Goal: Communication & Community: Answer question/provide support

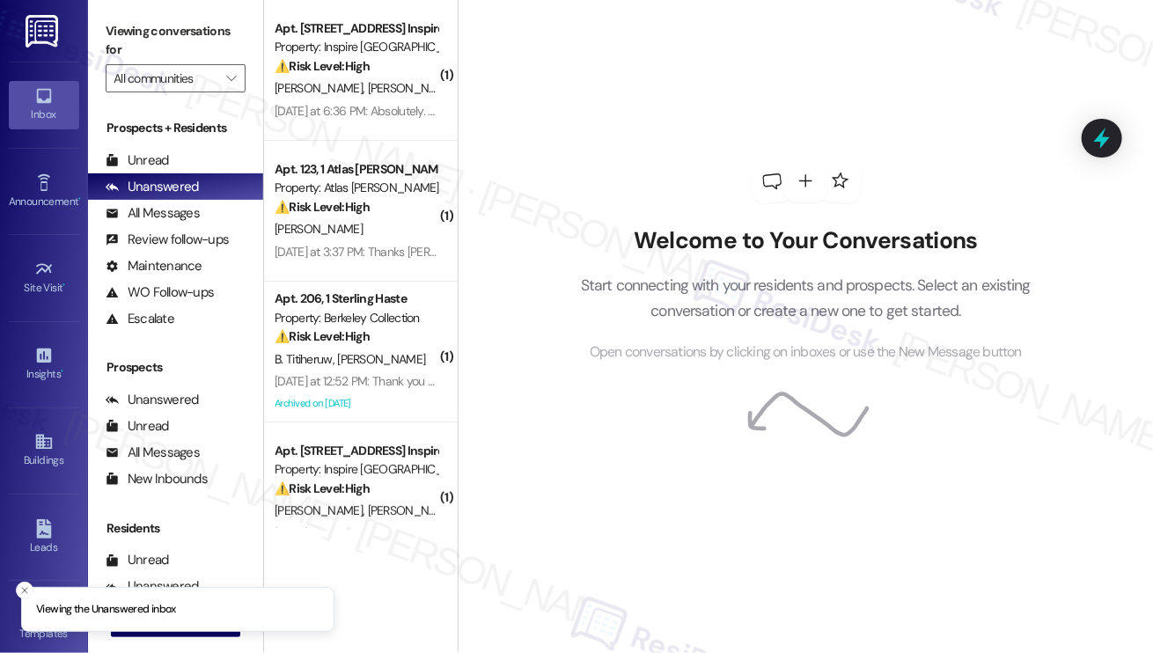
click at [373, 78] on div "[PERSON_NAME] [PERSON_NAME]" at bounding box center [356, 88] width 166 height 22
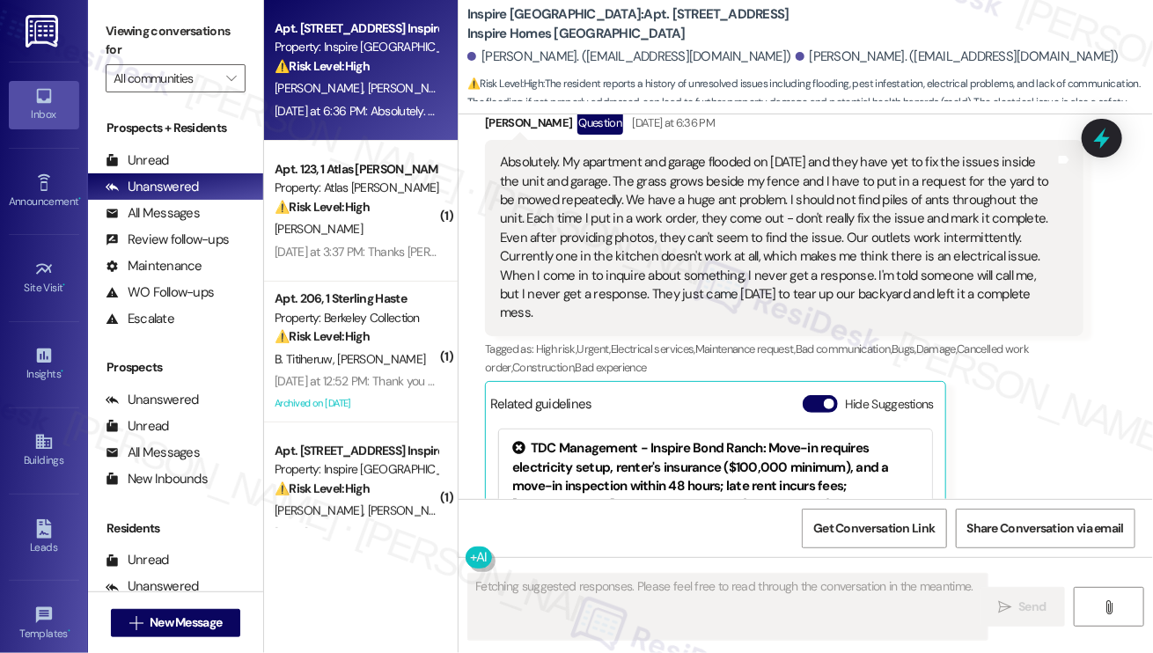
scroll to position [2334, 0]
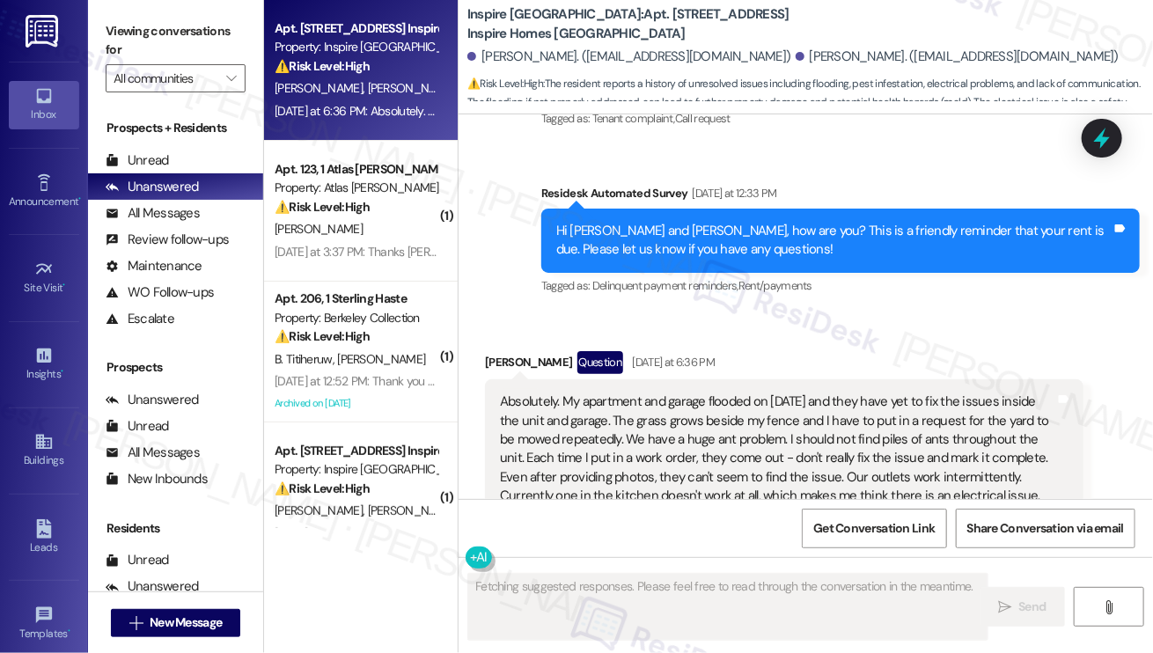
click at [584, 429] on div "Absolutely. My apartment and garage flooded on [DATE] and they have yet to fix …" at bounding box center [777, 477] width 555 height 170
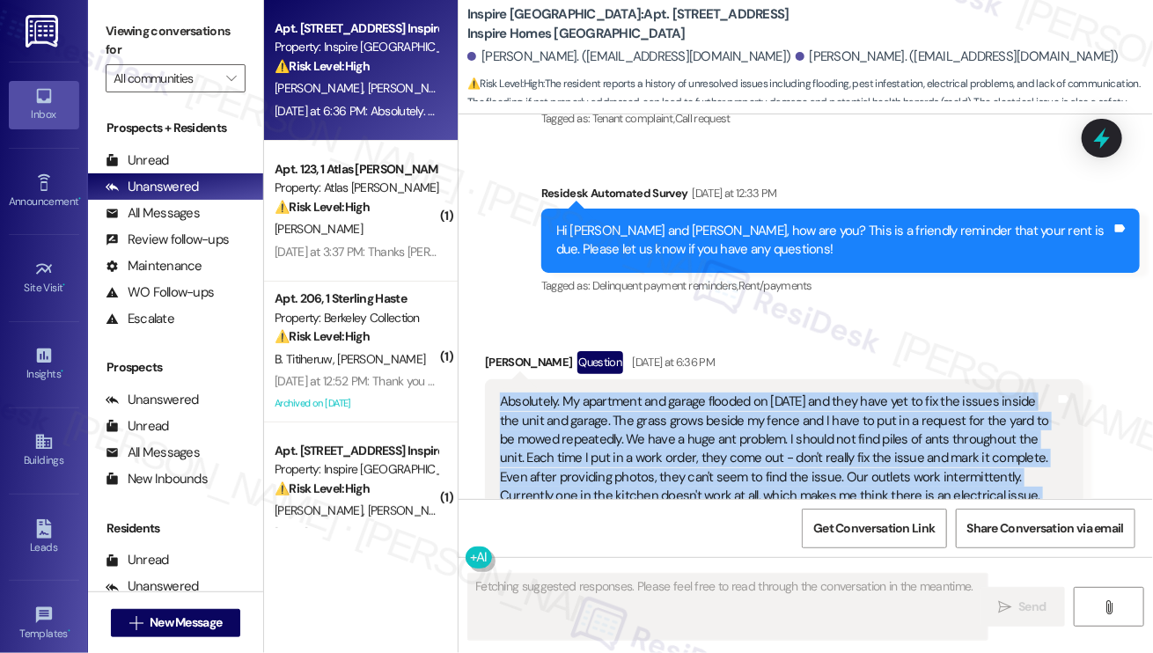
click at [584, 429] on div "Absolutely. My apartment and garage flooded on [DATE] and they have yet to fix …" at bounding box center [777, 477] width 555 height 170
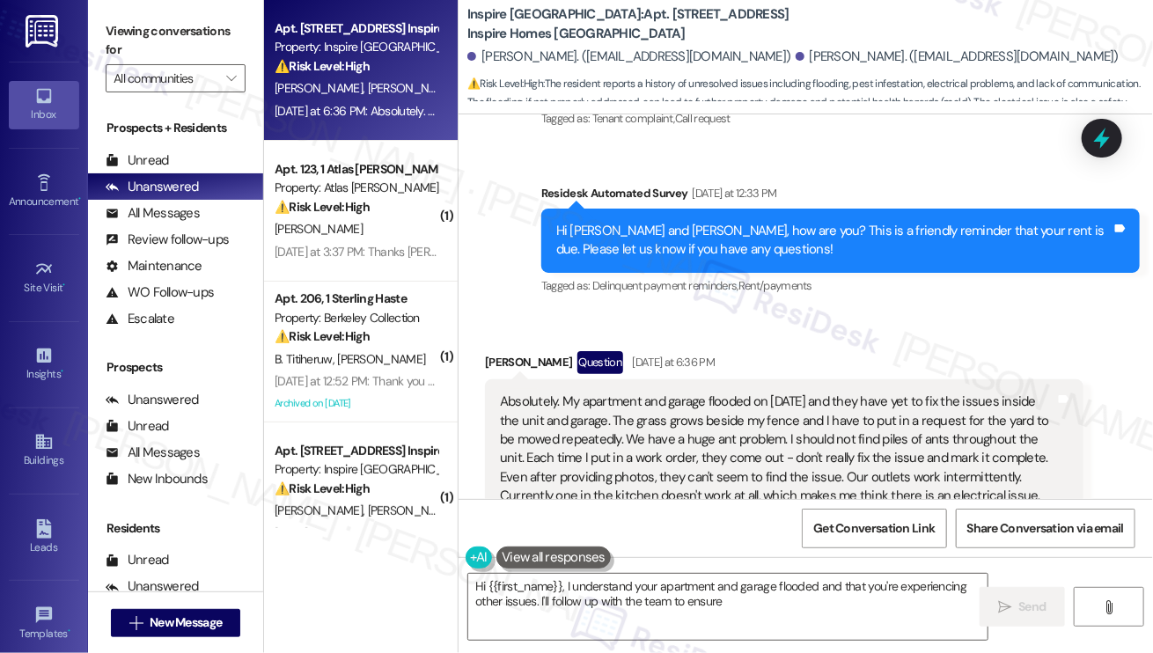
click at [675, 247] on div "Hi [PERSON_NAME] and [PERSON_NAME], how are you? This is a friendly reminder th…" at bounding box center [833, 241] width 555 height 38
type textarea "Hi {{first_name}}, I understand your apartment and garage flooded and that you'…"
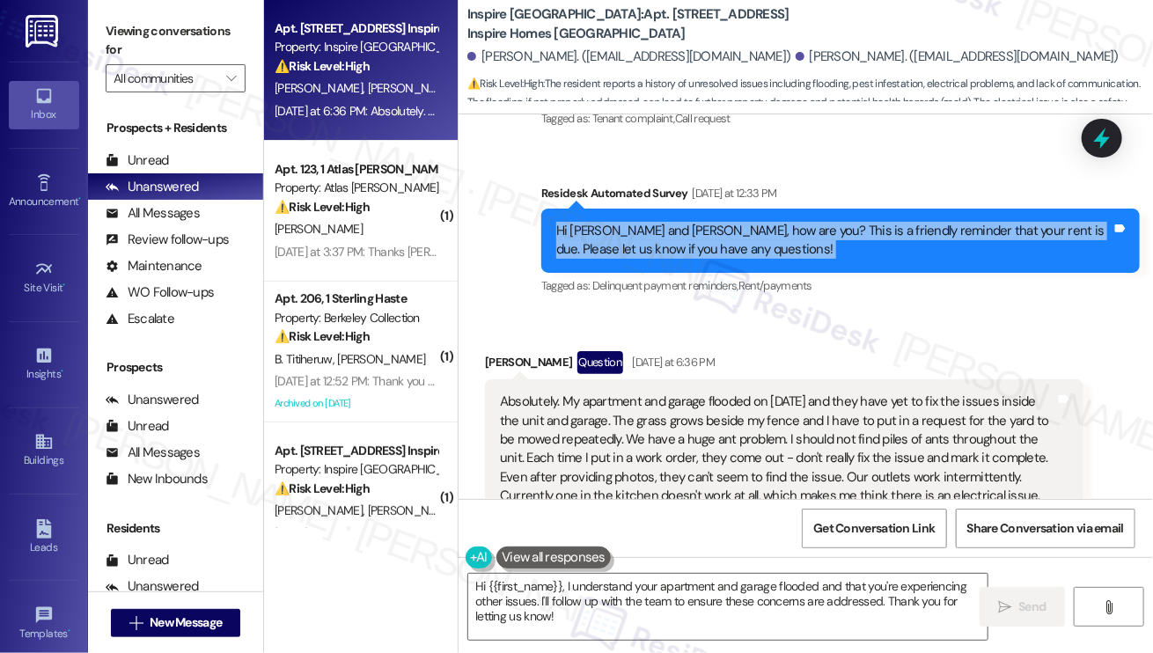
click at [675, 247] on div "Hi [PERSON_NAME] and [PERSON_NAME], how are you? This is a friendly reminder th…" at bounding box center [833, 241] width 555 height 38
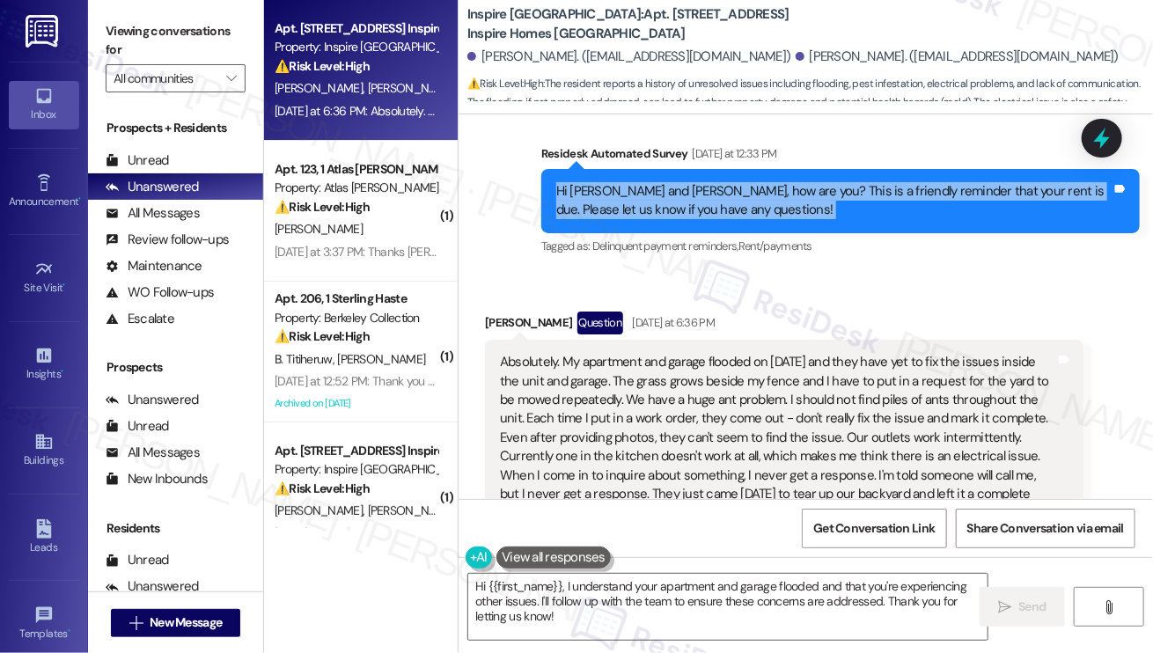
scroll to position [2510, 0]
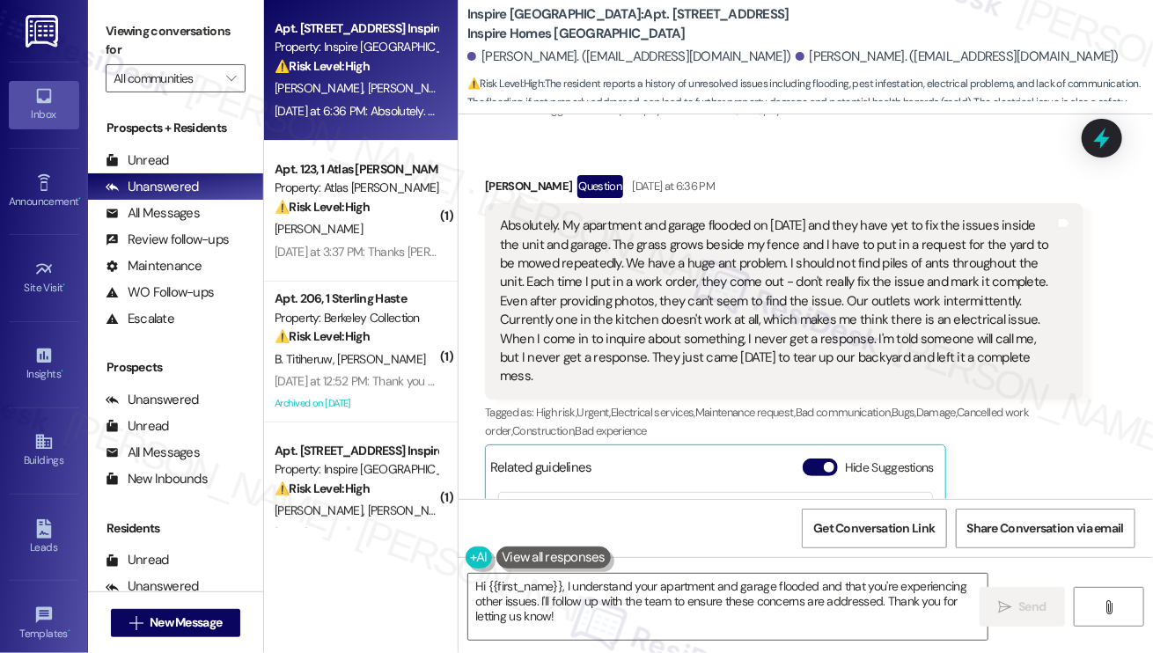
click at [743, 282] on div "Absolutely. My apartment and garage flooded on [DATE] and they have yet to fix …" at bounding box center [777, 301] width 555 height 170
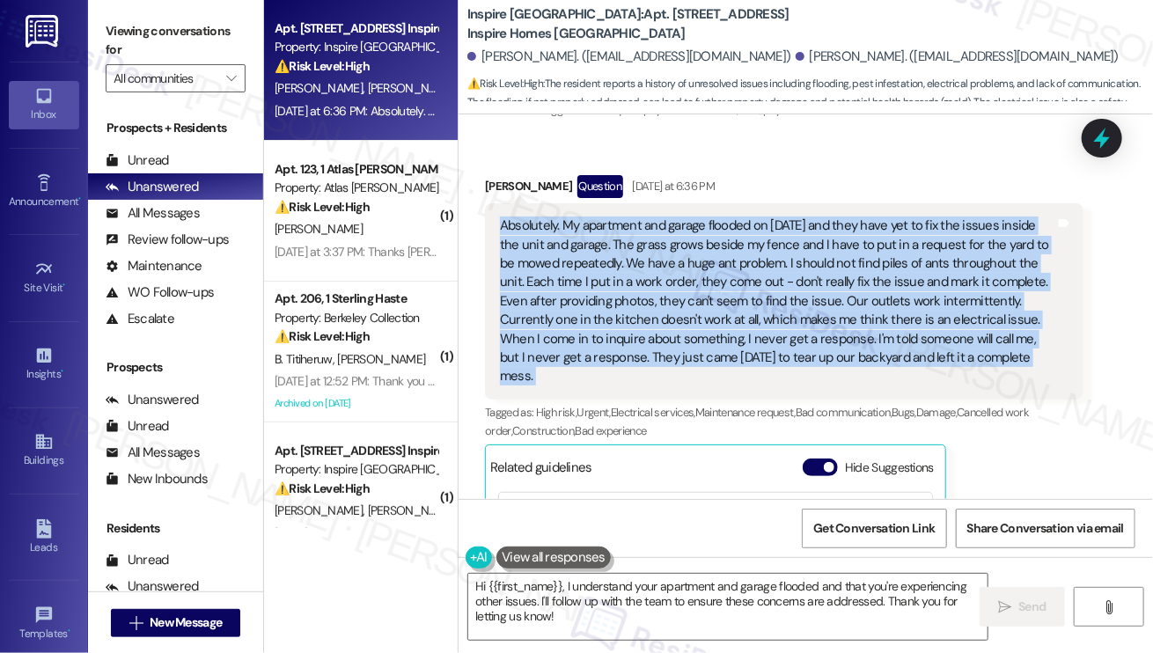
click at [743, 282] on div "Absolutely. My apartment and garage flooded on [DATE] and they have yet to fix …" at bounding box center [777, 301] width 555 height 170
copy div "Absolutely. My apartment and garage flooded on [DATE] and they have yet to fix …"
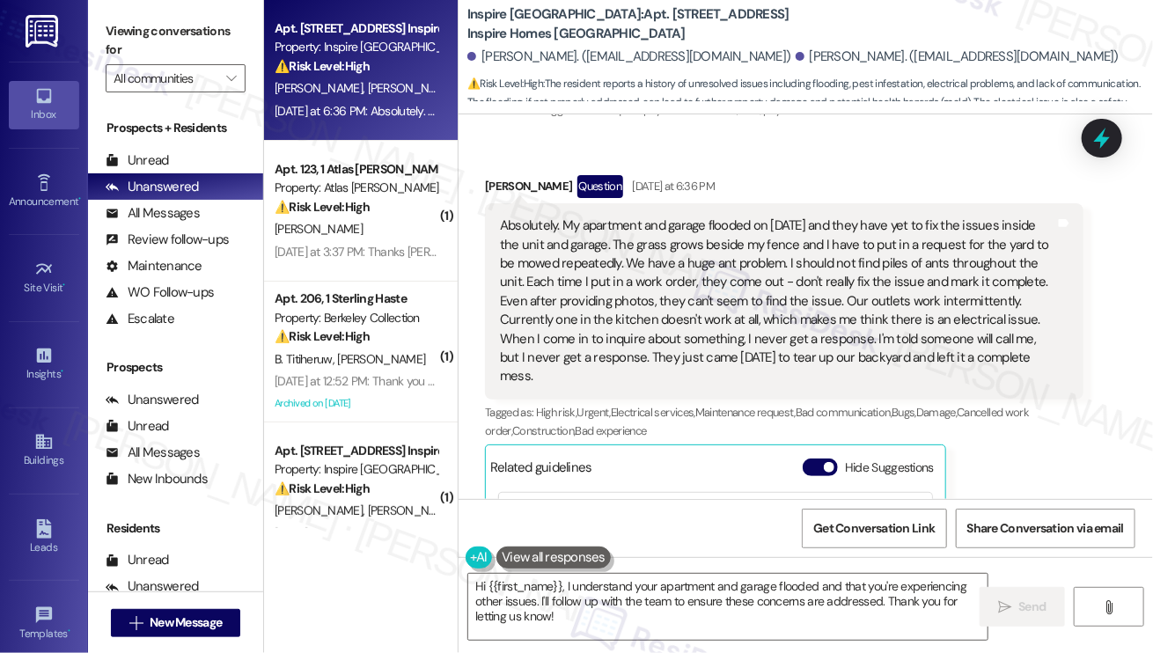
click at [130, 23] on label "Viewing conversations for" at bounding box center [176, 41] width 140 height 47
click at [151, 57] on label "Viewing conversations for" at bounding box center [176, 41] width 140 height 47
